Goal: Task Accomplishment & Management: Use online tool/utility

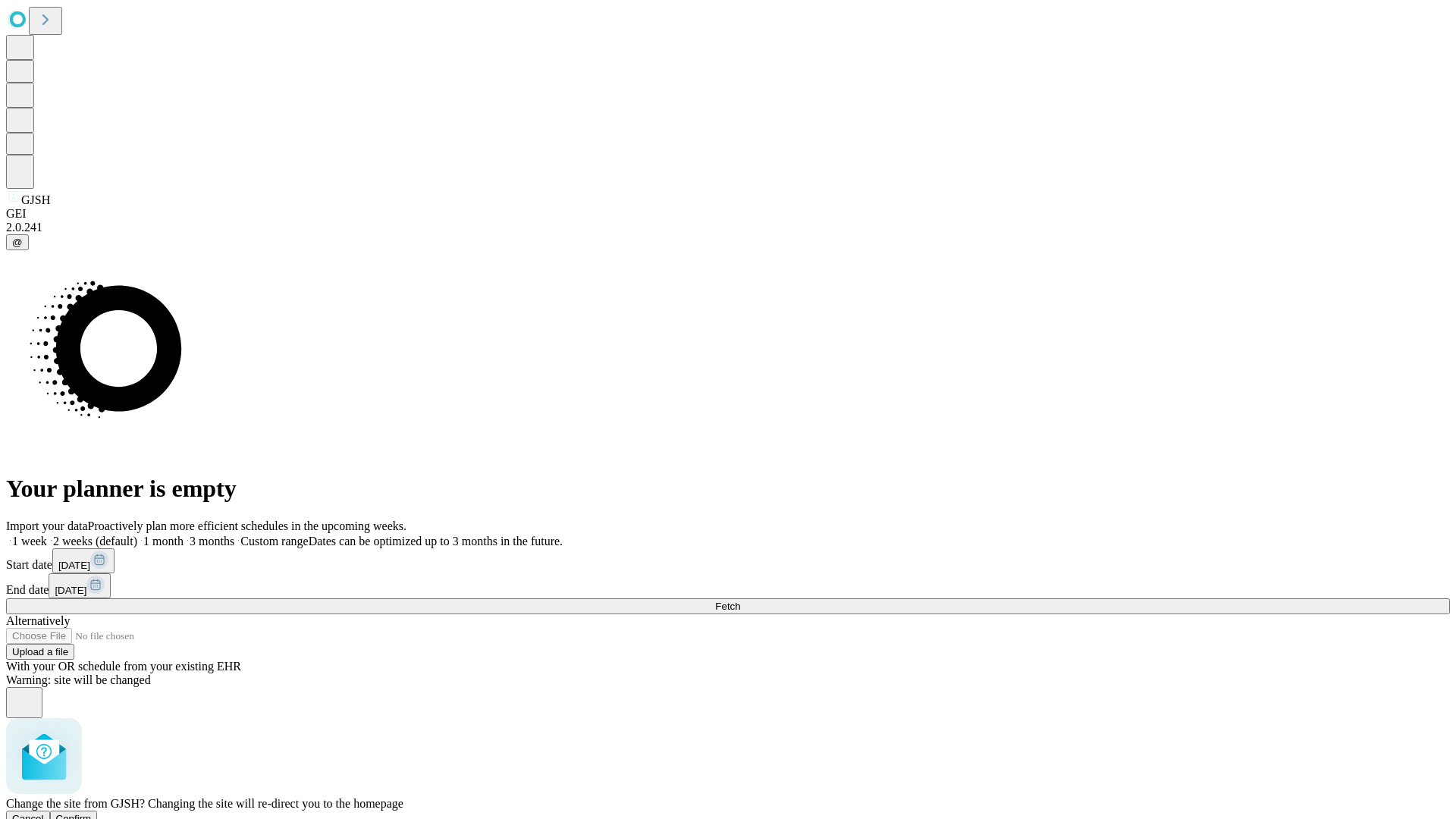
click at [92, 813] on span "Confirm" at bounding box center [73, 819] width 35 height 12
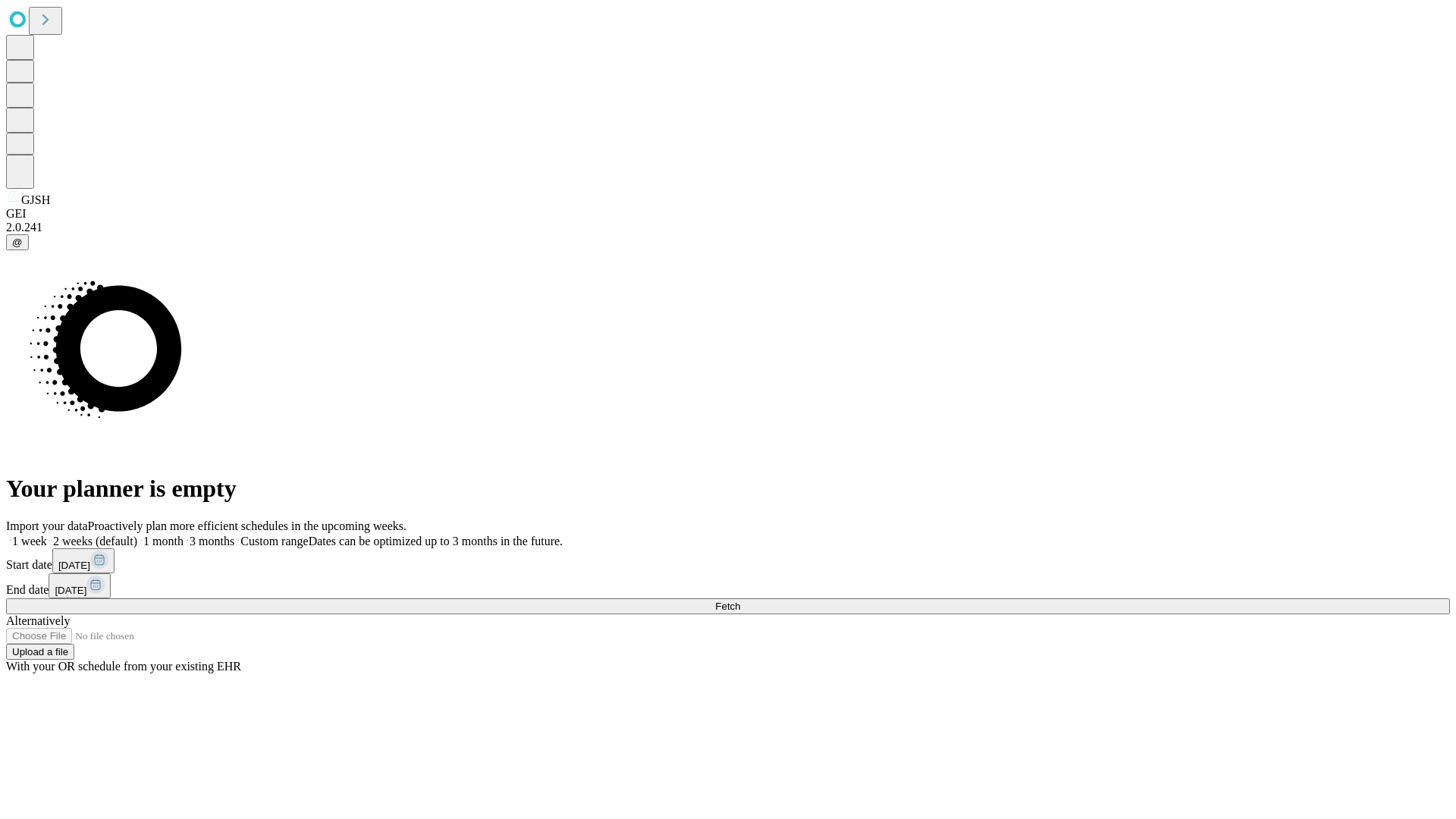
click at [137, 534] on label "2 weeks (default)" at bounding box center [92, 540] width 90 height 13
click at [740, 601] on span "Fetch" at bounding box center [728, 607] width 25 height 12
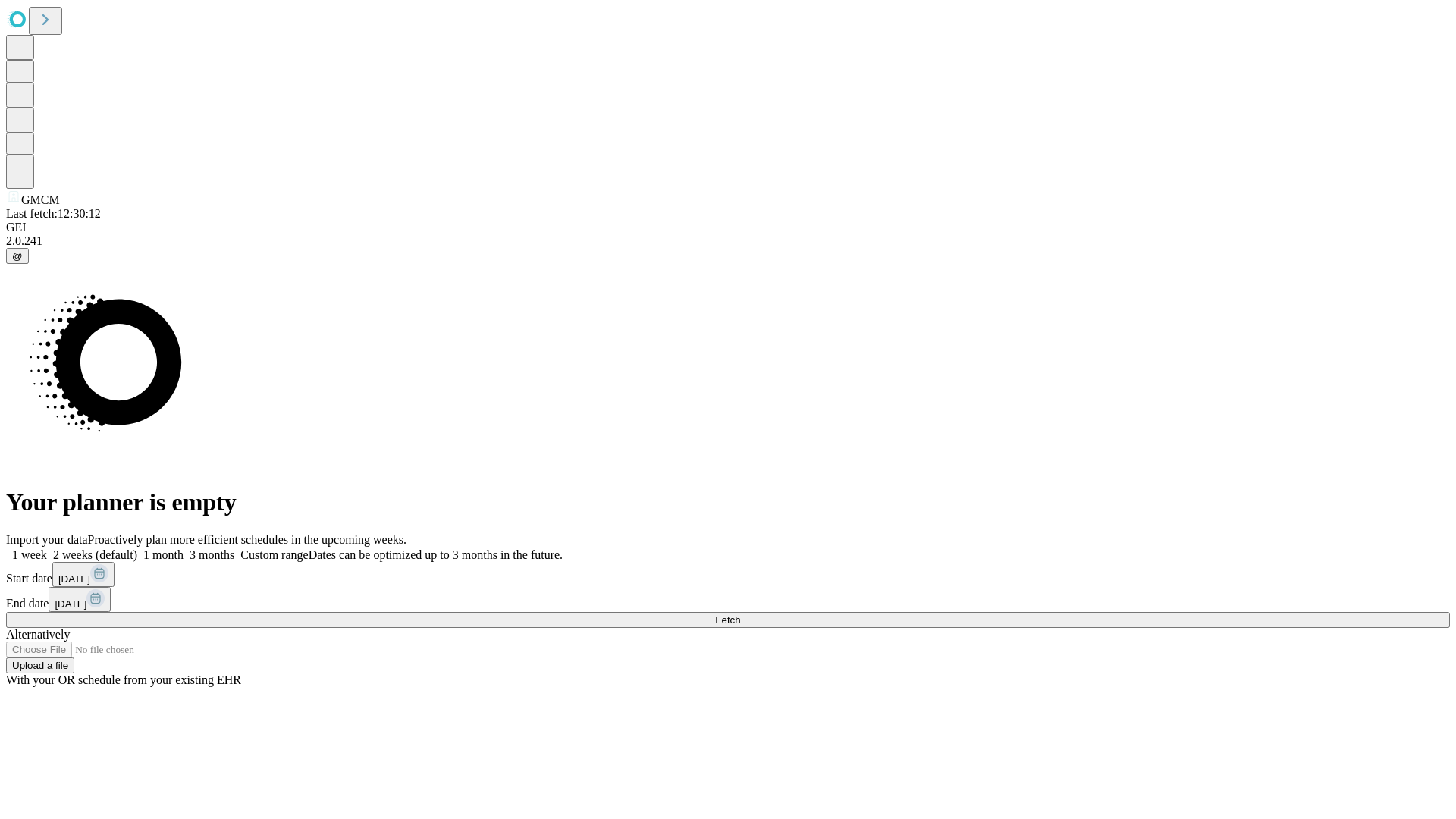
click at [137, 548] on label "2 weeks (default)" at bounding box center [92, 554] width 90 height 13
click at [740, 614] on span "Fetch" at bounding box center [728, 620] width 25 height 12
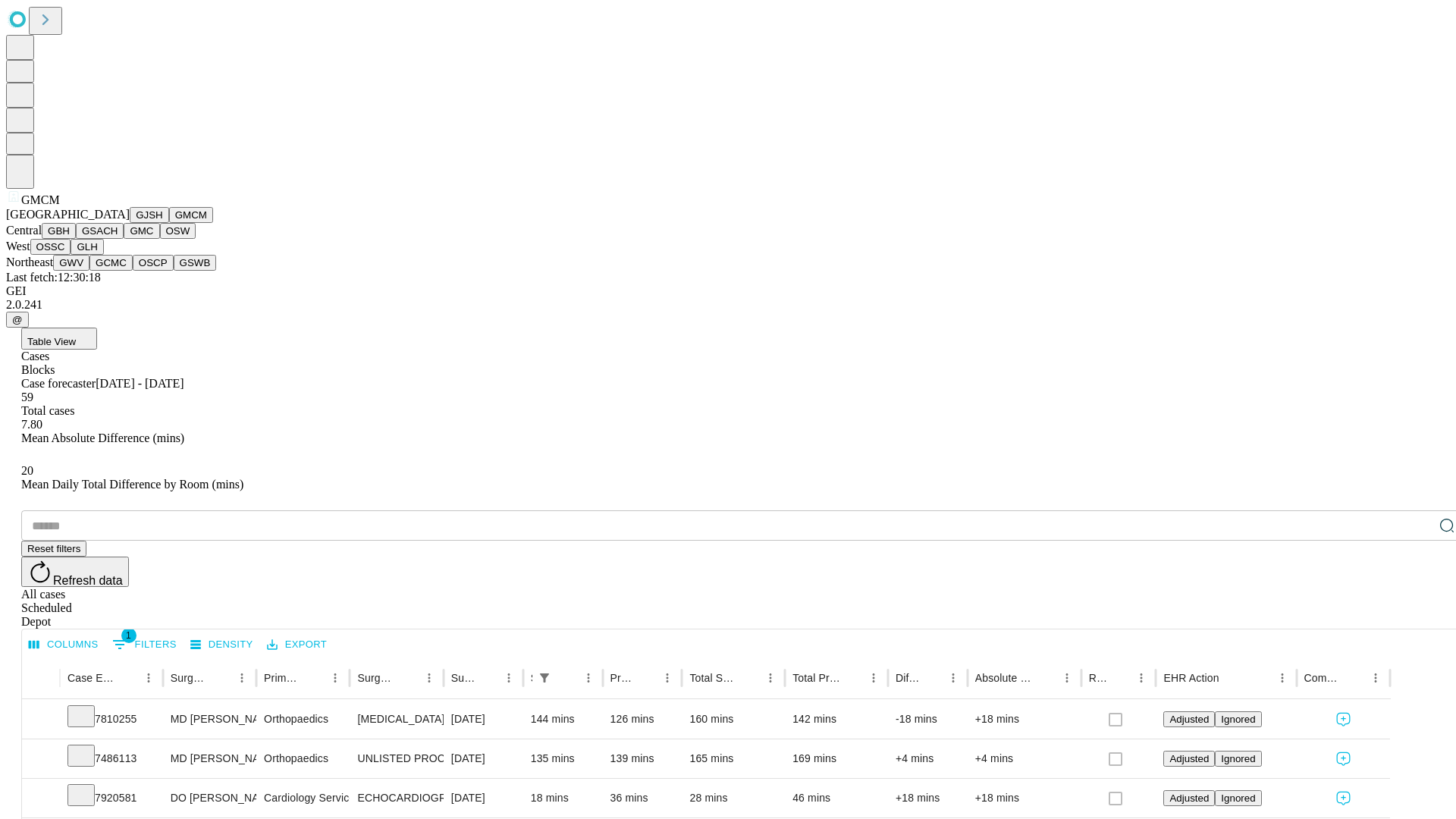
click at [75, 239] on button "GBH" at bounding box center [59, 231] width 34 height 16
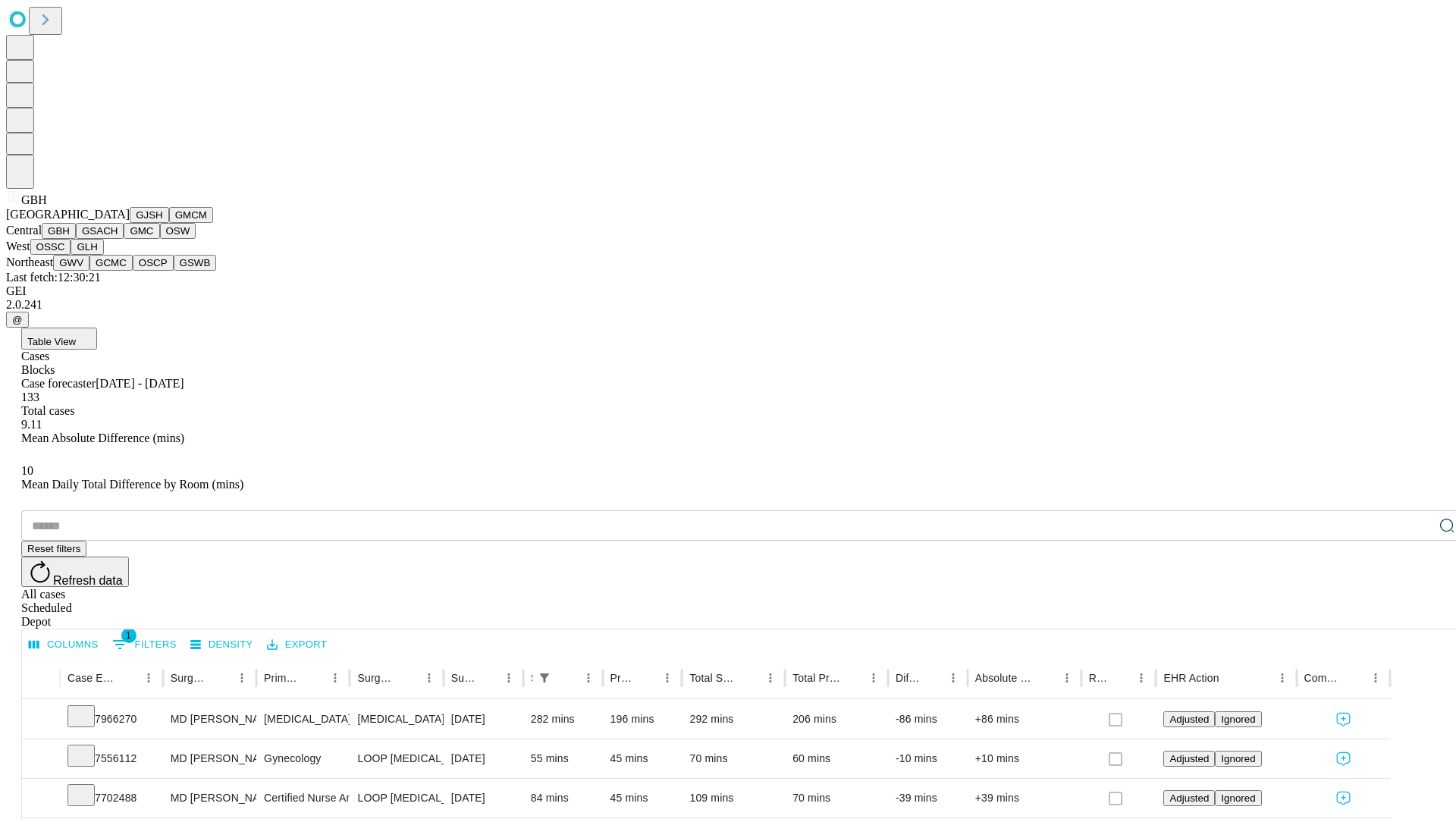
click at [117, 239] on button "GSACH" at bounding box center [99, 231] width 48 height 16
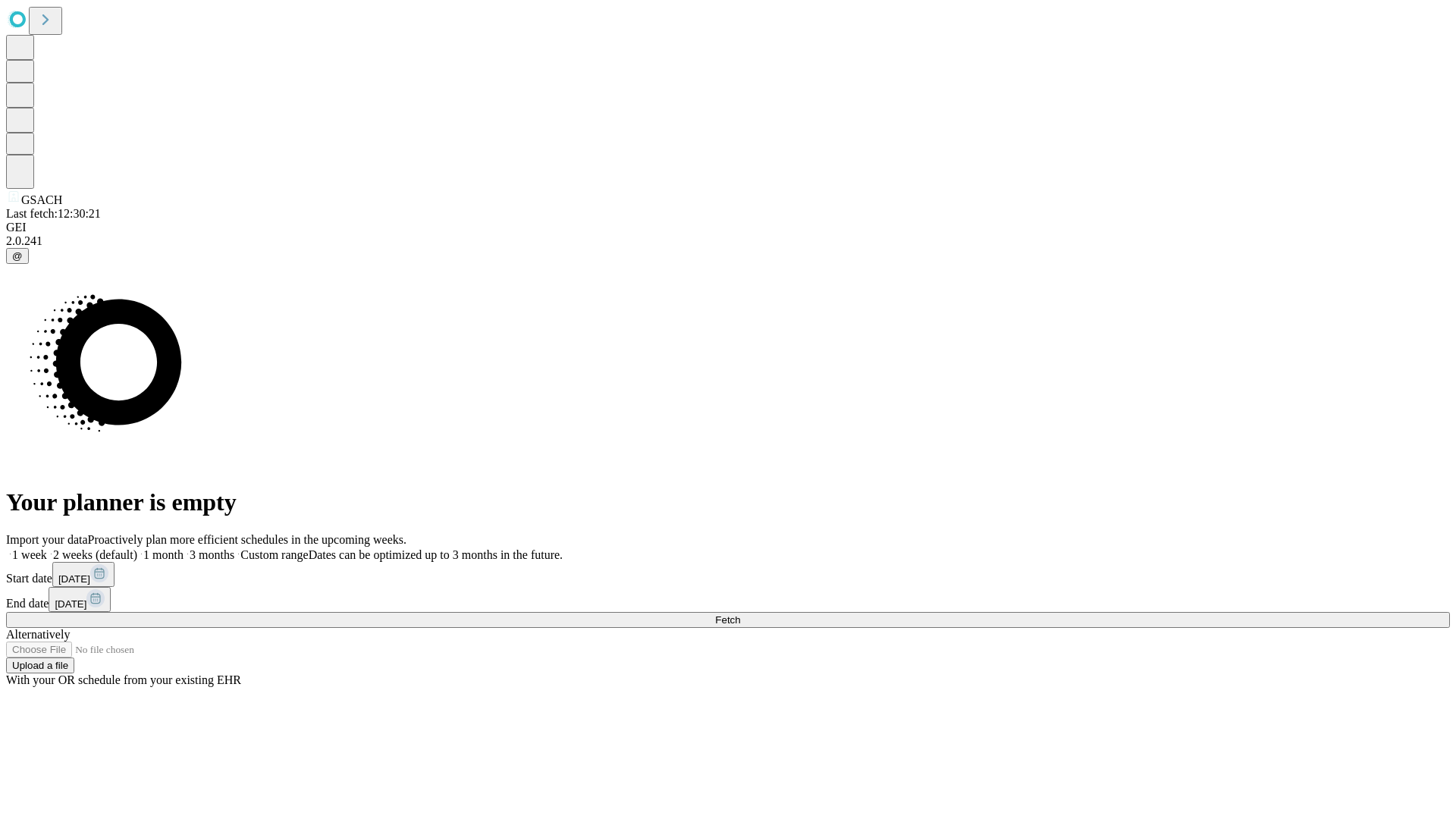
click at [137, 548] on label "2 weeks (default)" at bounding box center [92, 554] width 90 height 13
click at [740, 614] on span "Fetch" at bounding box center [728, 620] width 25 height 12
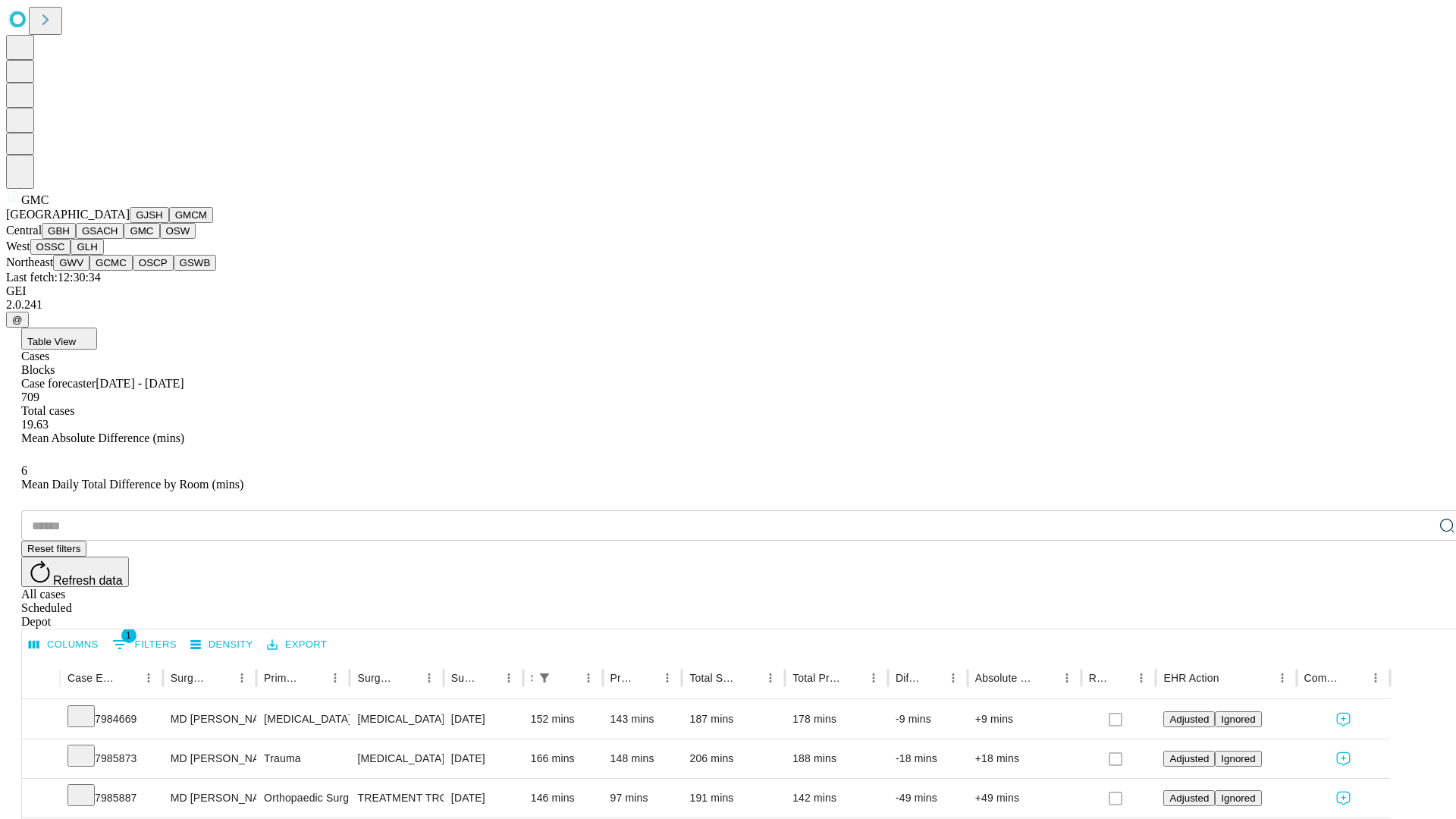
click at [160, 239] on button "OSW" at bounding box center [178, 231] width 36 height 16
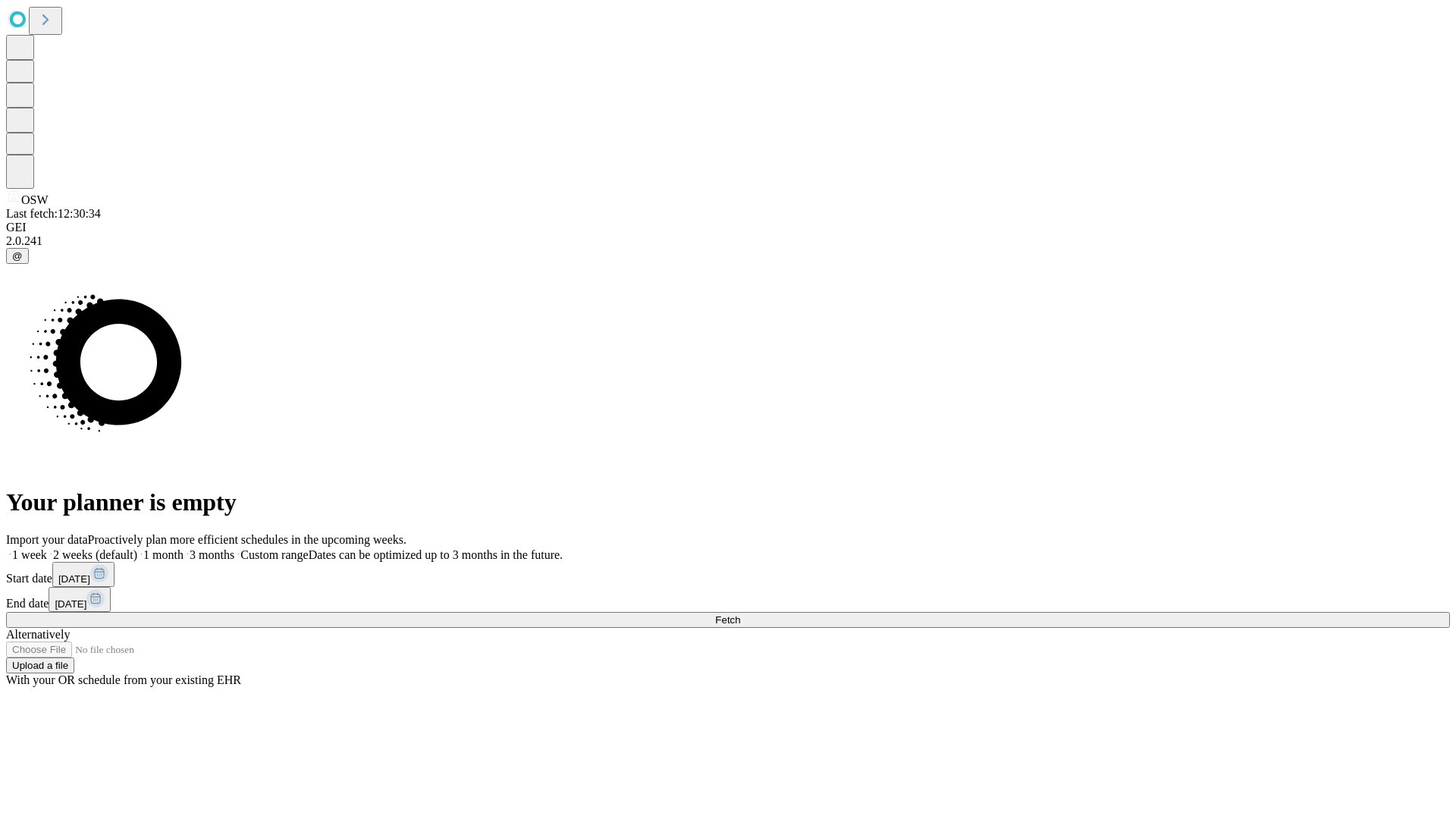
click at [137, 548] on label "2 weeks (default)" at bounding box center [92, 554] width 90 height 13
click at [740, 614] on span "Fetch" at bounding box center [728, 620] width 25 height 12
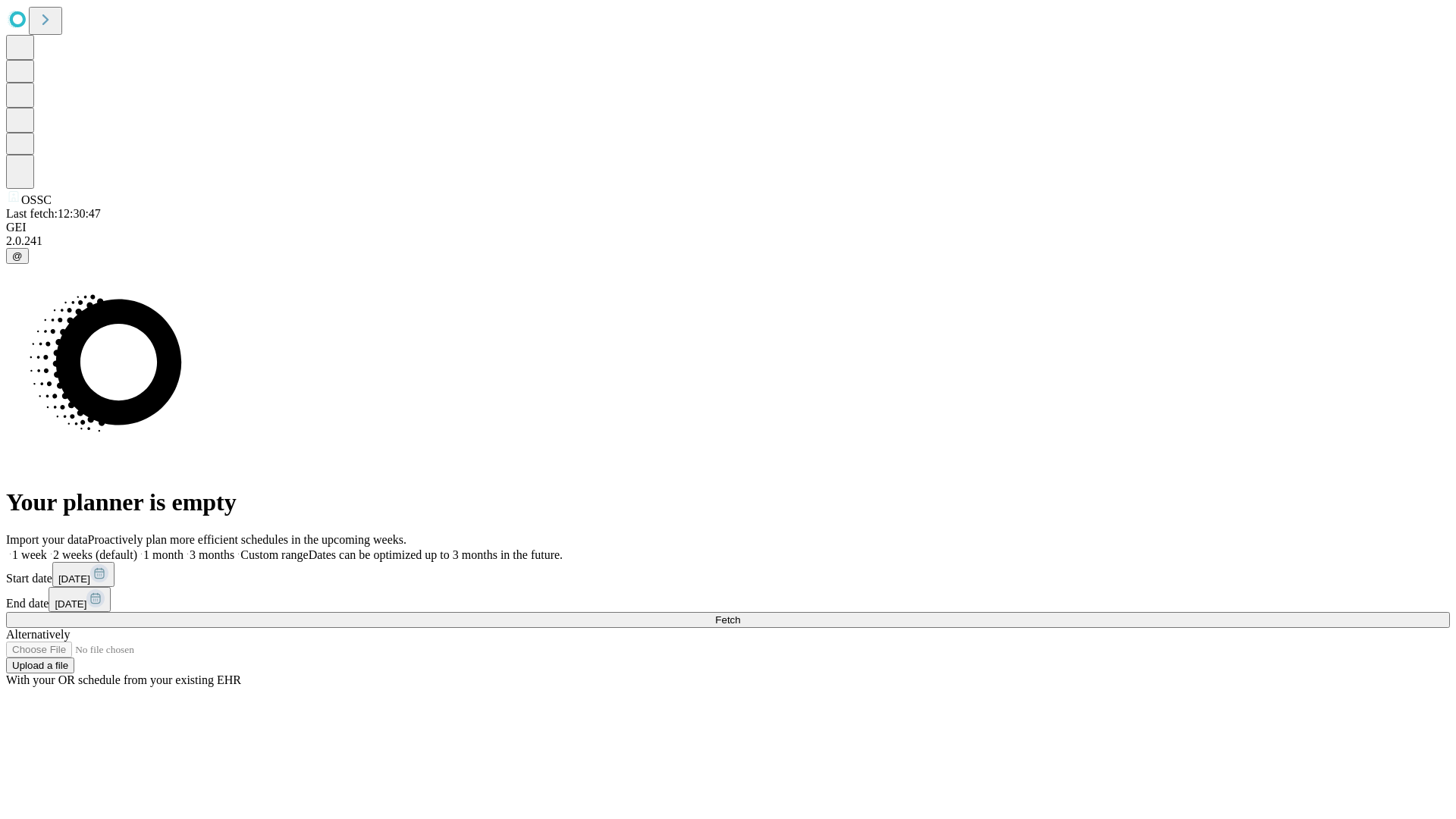
click at [137, 548] on label "2 weeks (default)" at bounding box center [92, 554] width 90 height 13
click at [740, 614] on span "Fetch" at bounding box center [728, 620] width 25 height 12
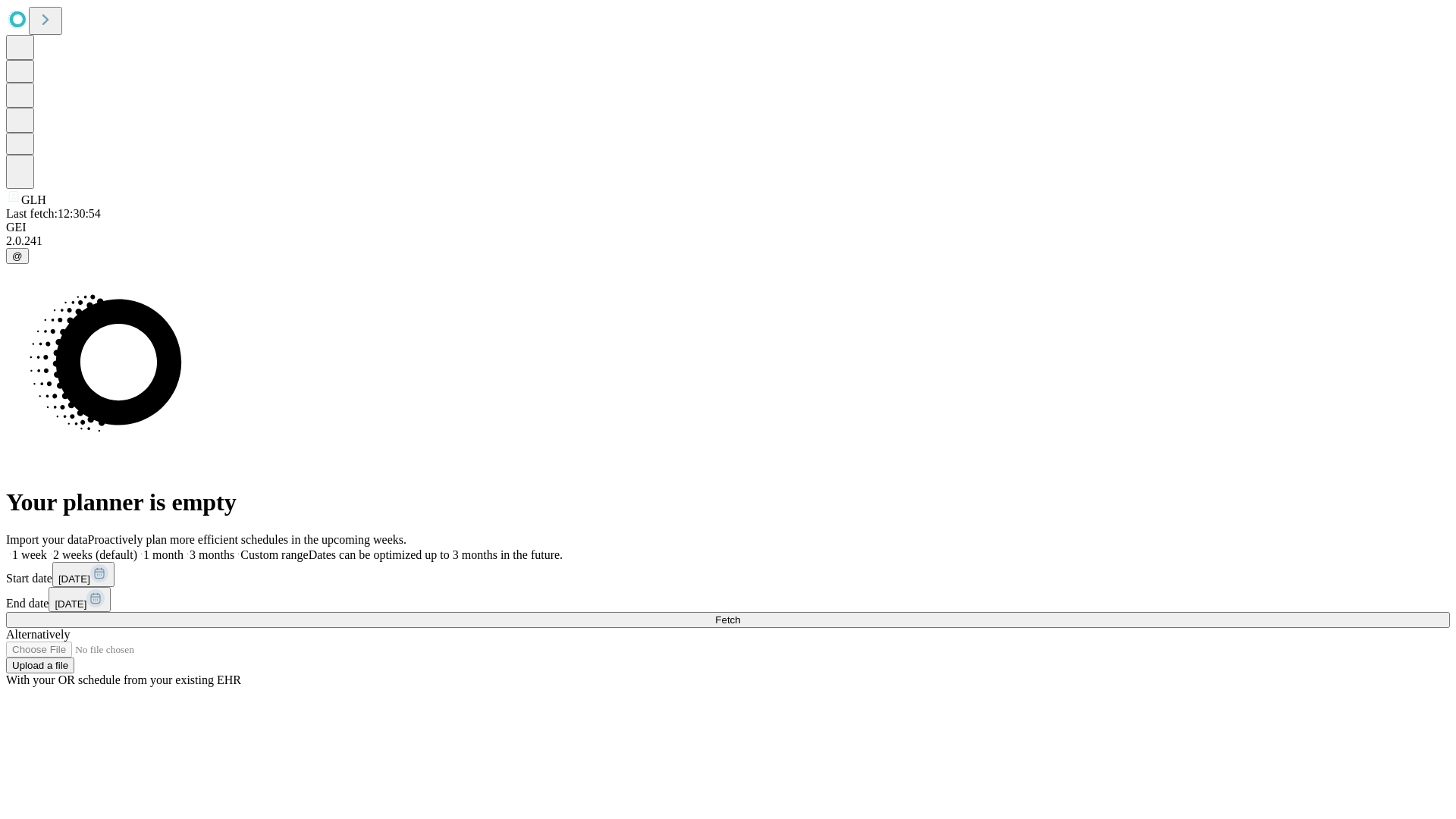
click at [137, 548] on label "2 weeks (default)" at bounding box center [92, 554] width 90 height 13
click at [740, 614] on span "Fetch" at bounding box center [728, 620] width 25 height 12
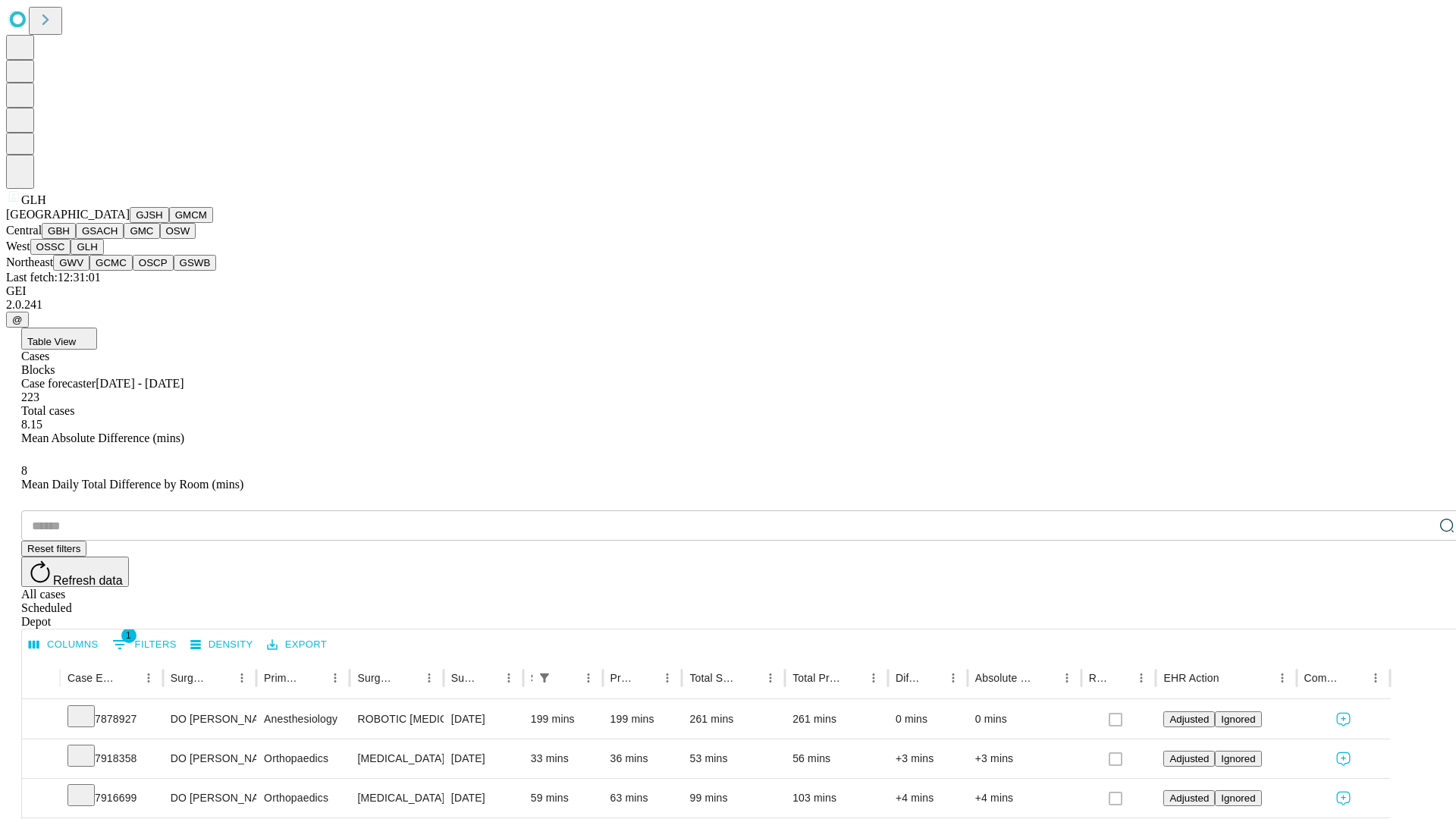
click at [89, 271] on button "GWV" at bounding box center [70, 262] width 36 height 16
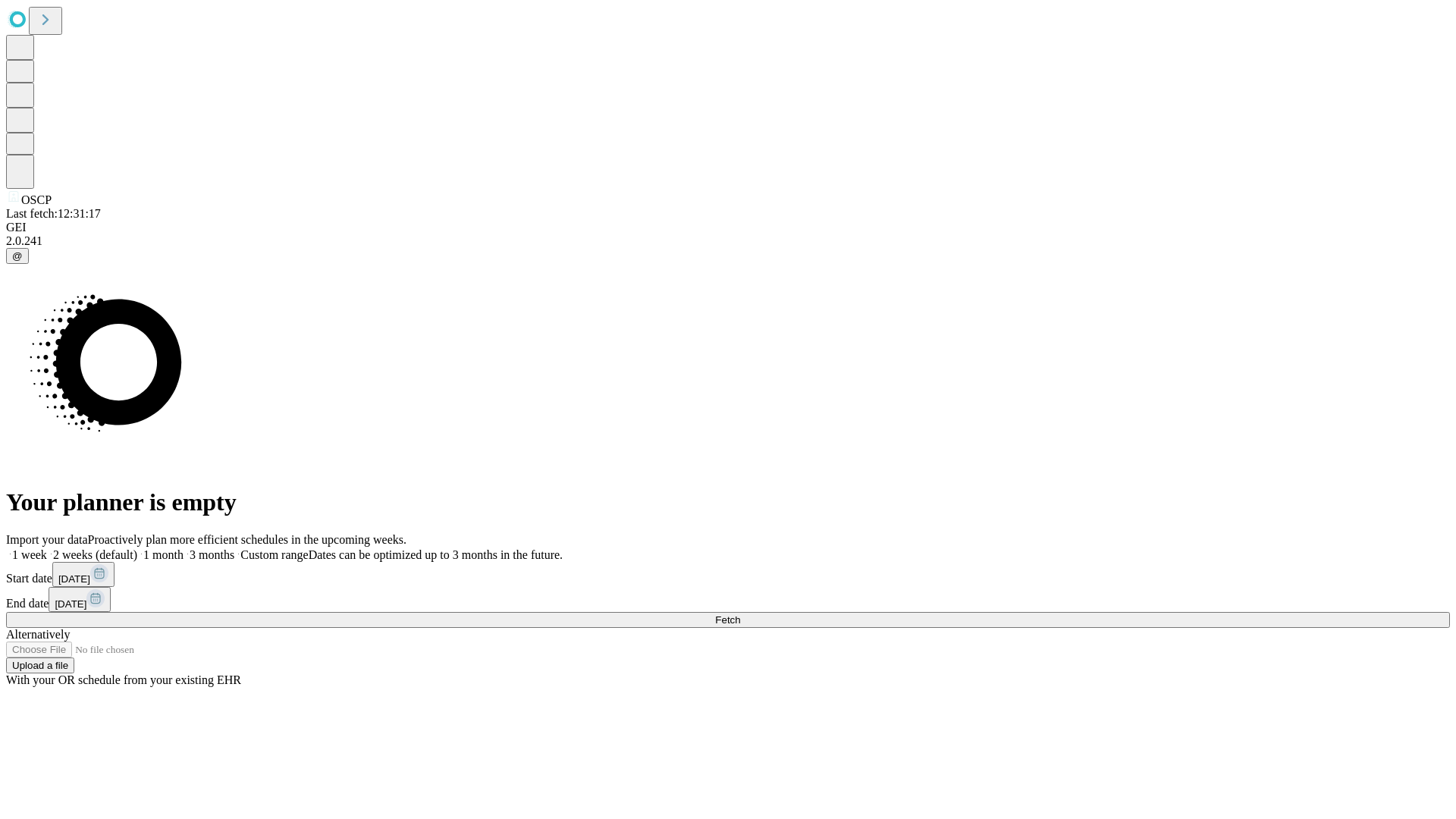
click at [137, 548] on label "2 weeks (default)" at bounding box center [92, 554] width 90 height 13
click at [740, 614] on span "Fetch" at bounding box center [728, 620] width 25 height 12
